Goal: Task Accomplishment & Management: Manage account settings

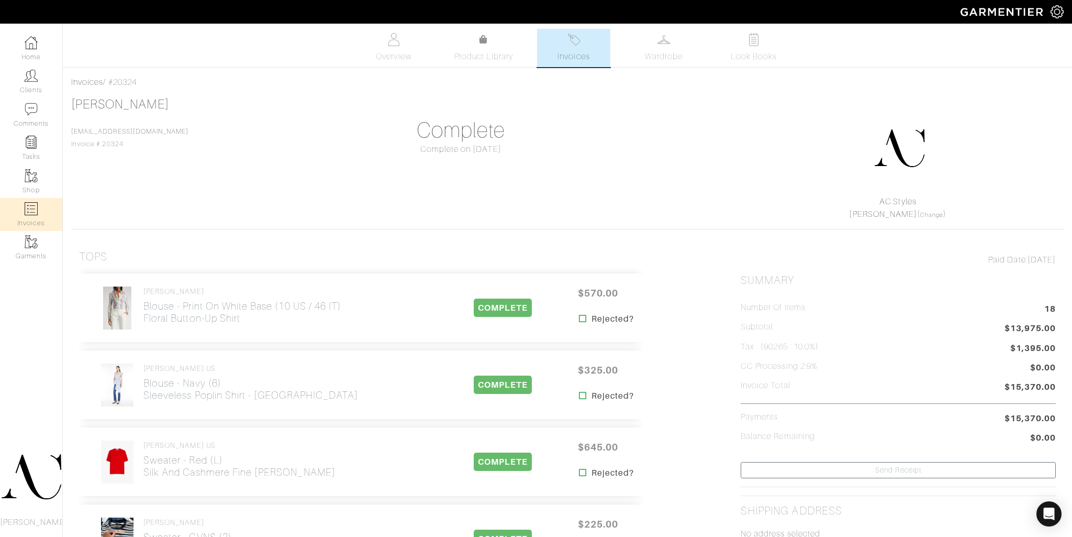
click at [36, 211] on img at bounding box center [31, 208] width 13 height 13
select select
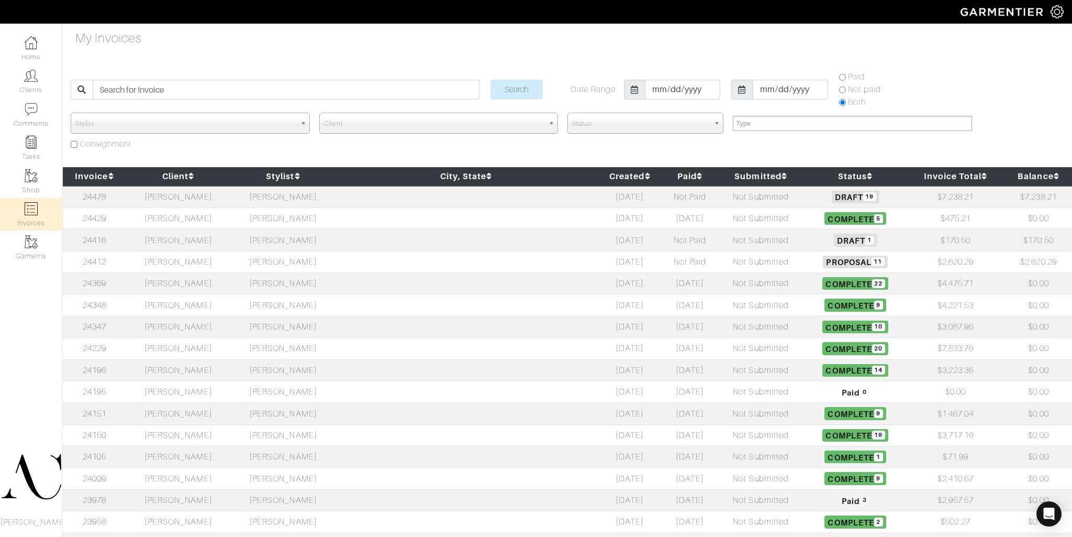
click at [336, 231] on td "[PERSON_NAME]" at bounding box center [283, 239] width 105 height 21
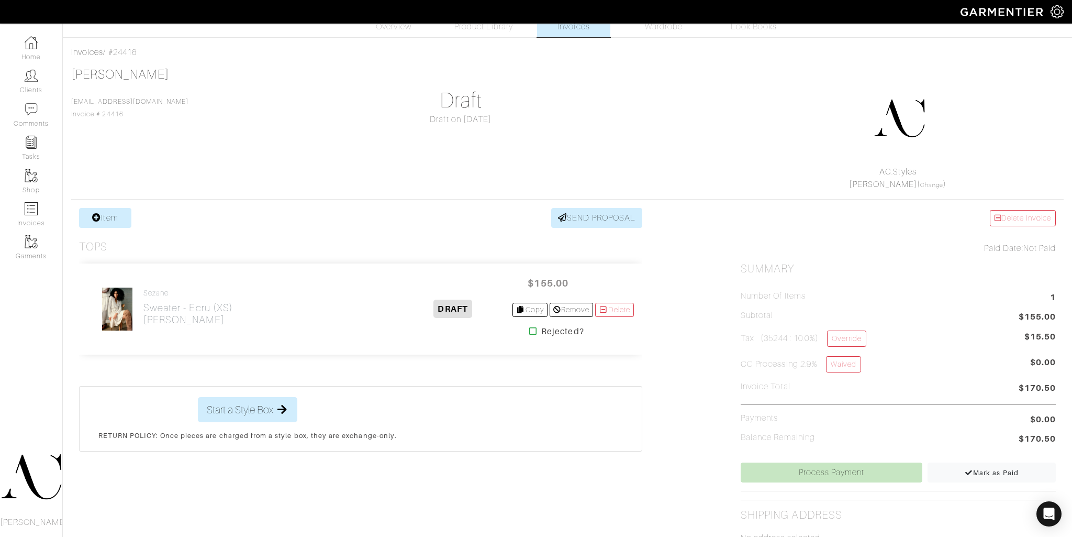
scroll to position [30, 0]
click at [944, 470] on link "Mark as Paid" at bounding box center [992, 472] width 128 height 20
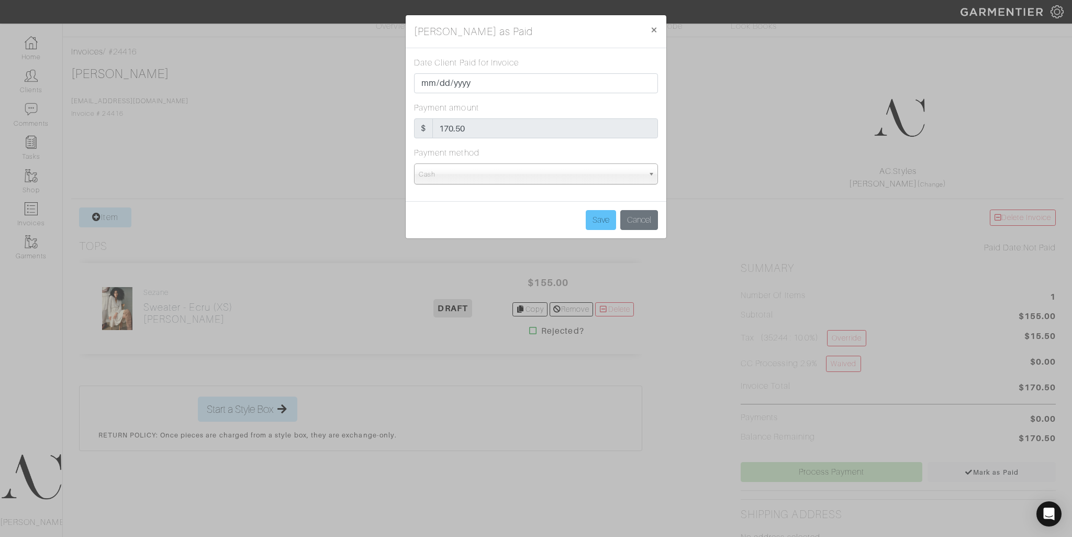
click at [598, 210] on div "Save Cancel" at bounding box center [536, 219] width 261 height 37
click at [598, 217] on input "Save" at bounding box center [601, 220] width 30 height 20
type input "Save"
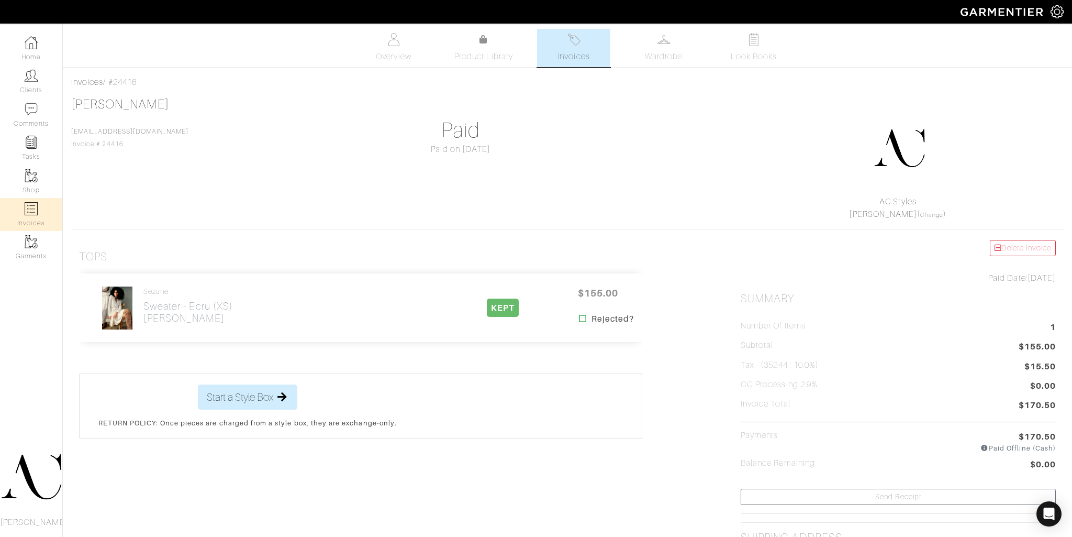
click at [27, 212] on img at bounding box center [31, 208] width 13 height 13
select select
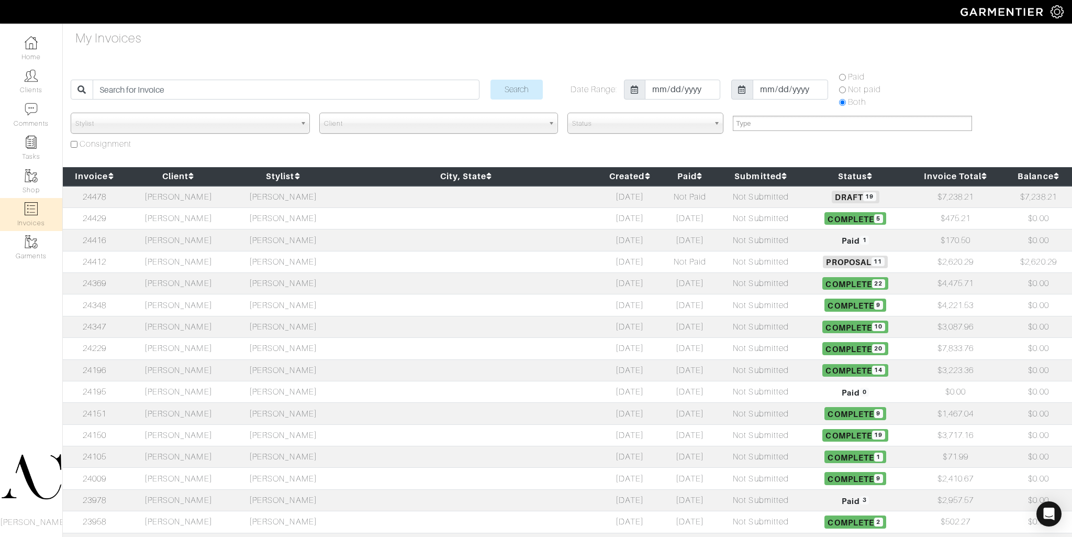
click at [231, 325] on td "[PERSON_NAME]" at bounding box center [178, 326] width 105 height 21
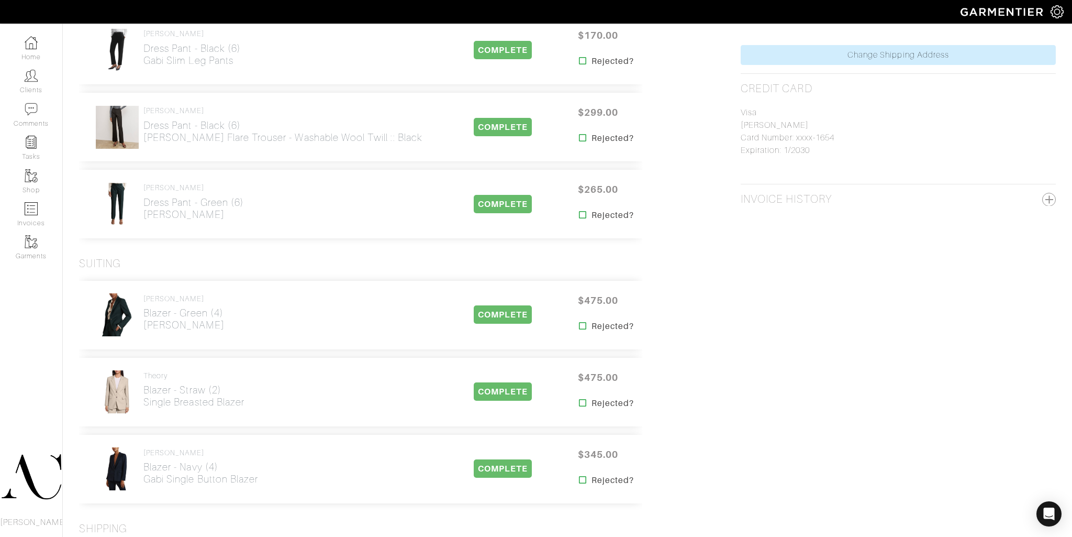
scroll to position [521, 0]
click at [40, 211] on link "Invoices" at bounding box center [31, 214] width 62 height 33
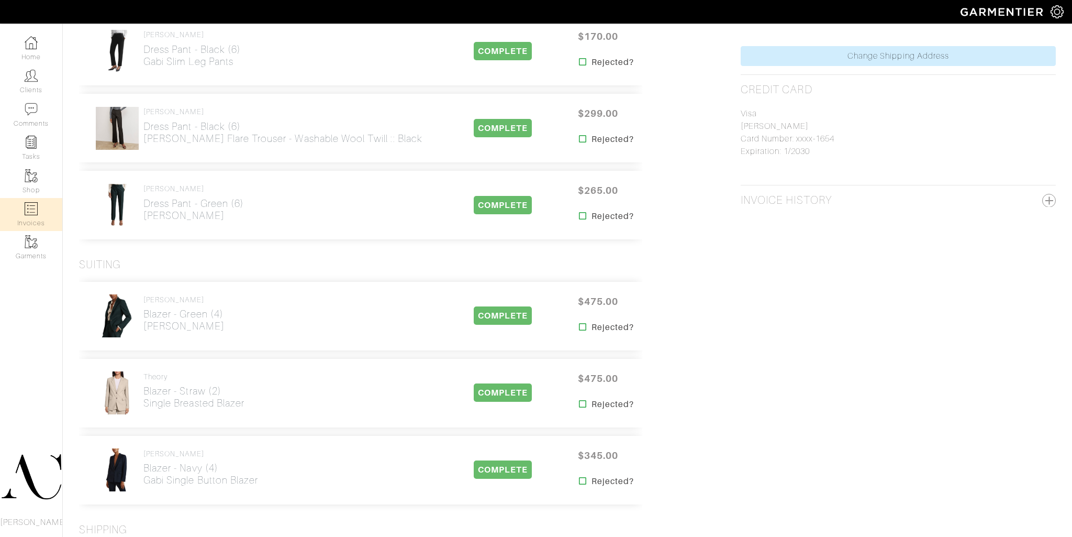
select select
